Goal: Transaction & Acquisition: Purchase product/service

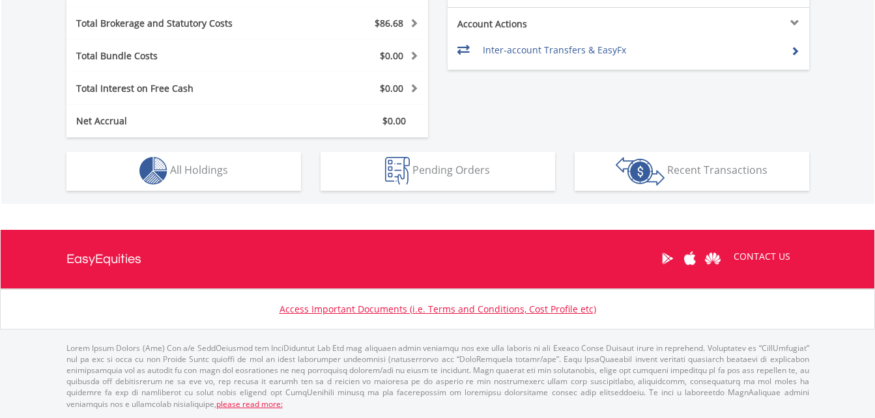
scroll to position [125, 247]
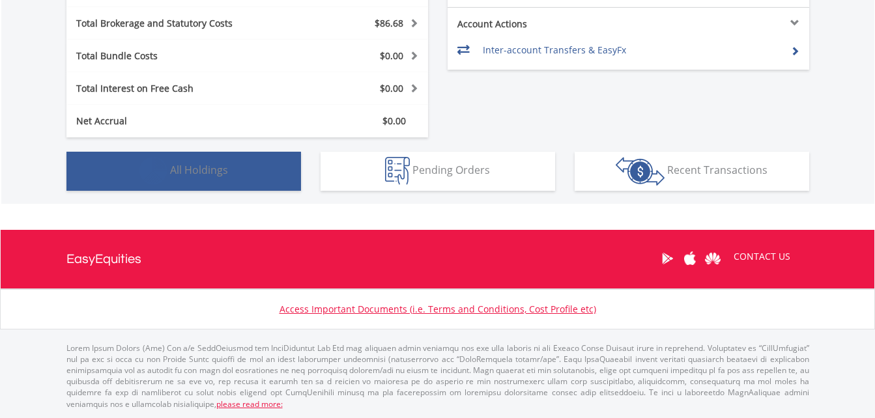
click at [216, 162] on button "Holdings All Holdings" at bounding box center [183, 171] width 234 height 39
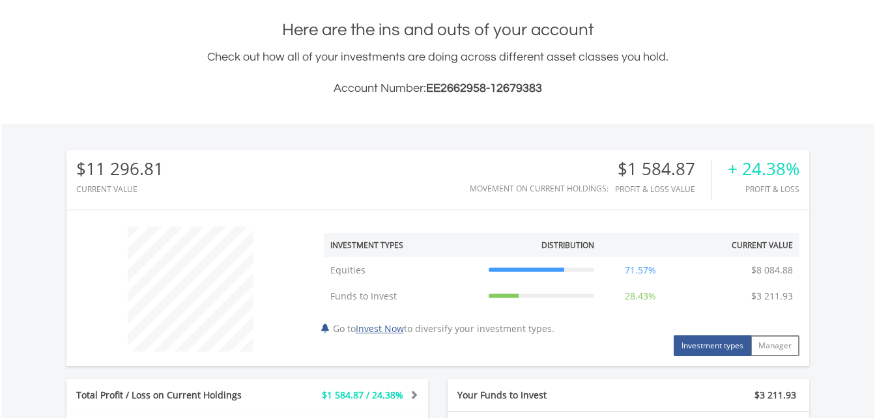
scroll to position [277, 0]
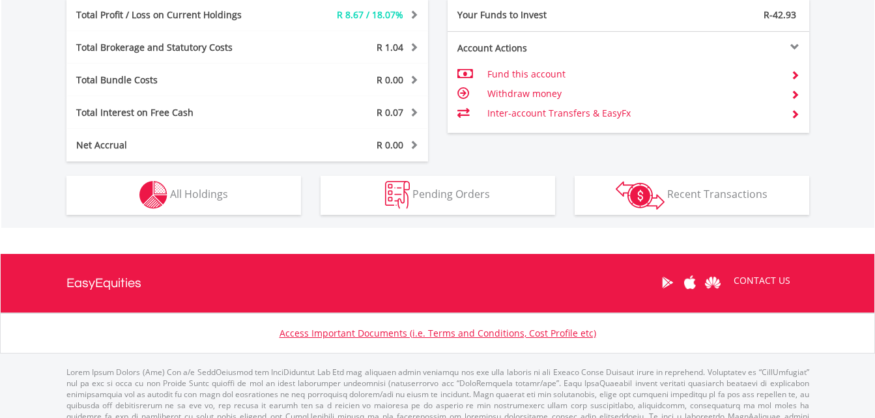
scroll to position [125, 247]
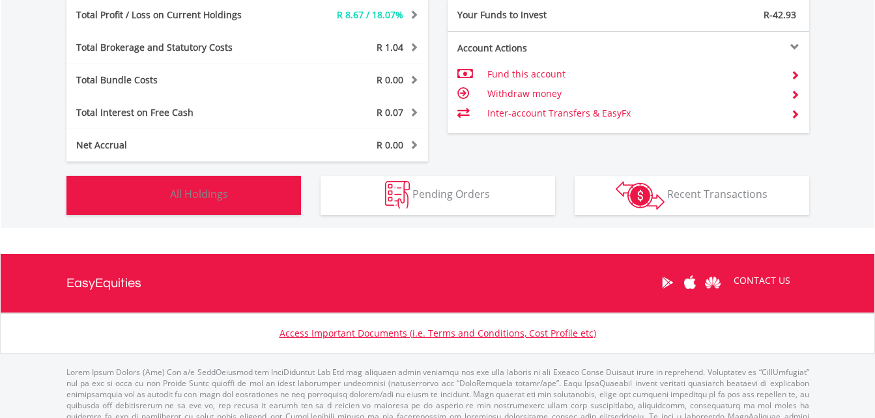
click at [255, 204] on button "Holdings All Holdings" at bounding box center [183, 195] width 234 height 39
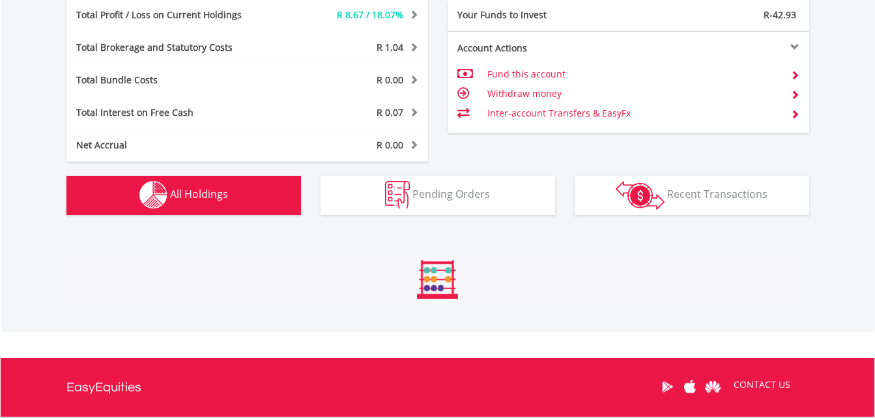
scroll to position [868, 0]
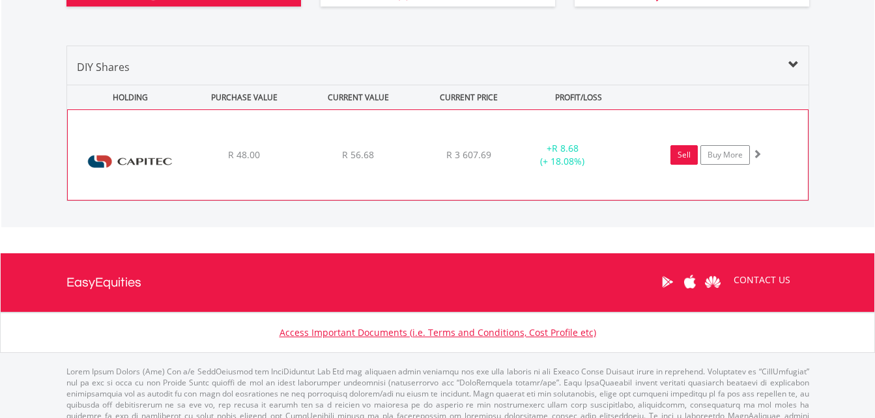
click at [681, 153] on link "Sell" at bounding box center [683, 155] width 27 height 20
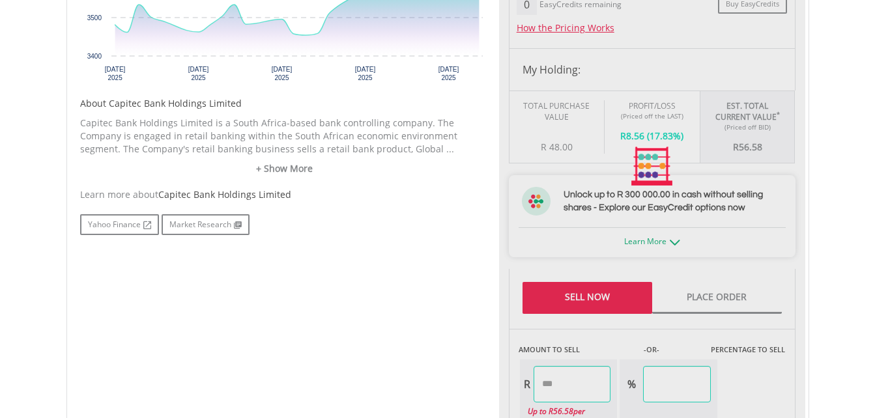
scroll to position [567, 0]
type input "*****"
type input "******"
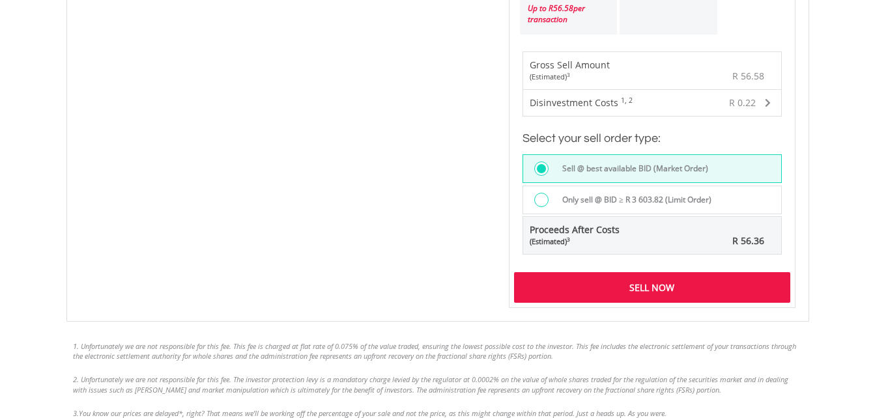
scroll to position [971, 0]
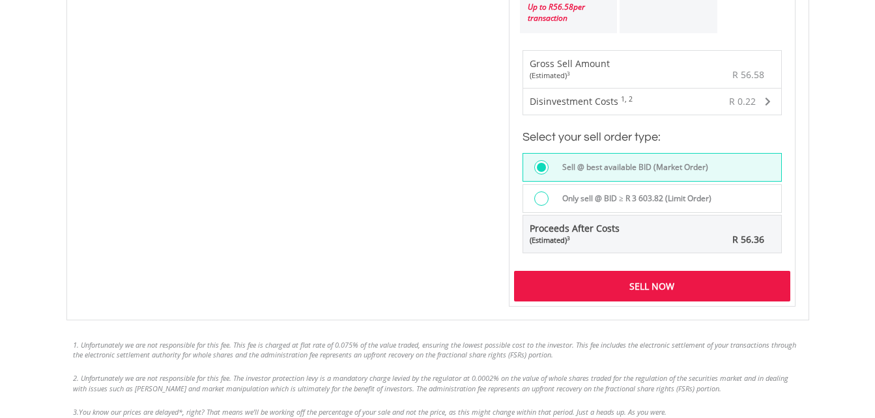
click at [599, 275] on div "Sell Now" at bounding box center [652, 286] width 276 height 30
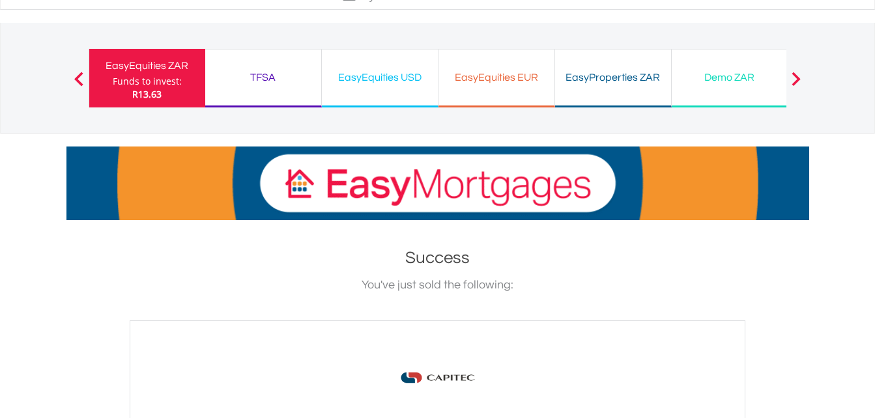
scroll to position [51, 0]
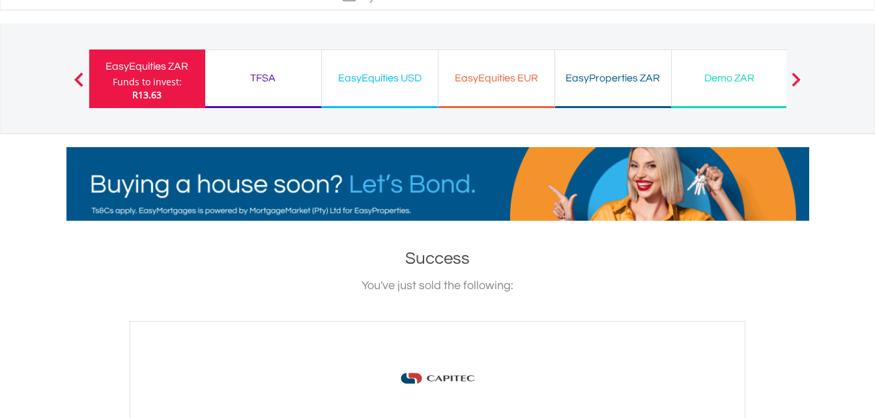
click at [156, 83] on div "Funds to invest:" at bounding box center [147, 82] width 69 height 13
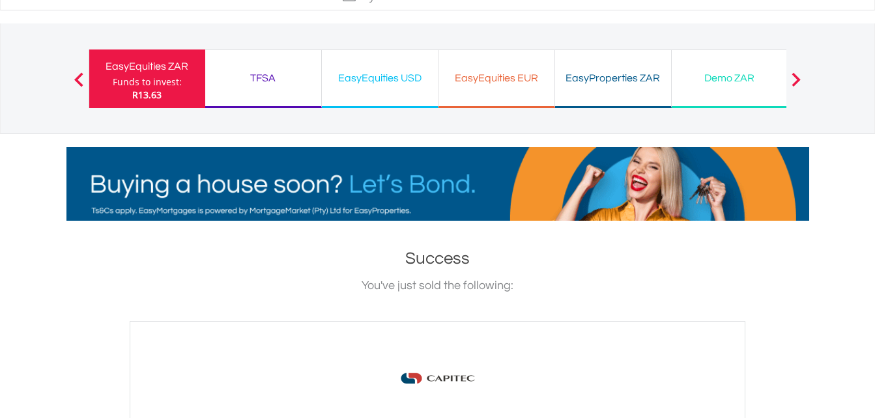
scroll to position [0, 0]
